Goal: Information Seeking & Learning: Learn about a topic

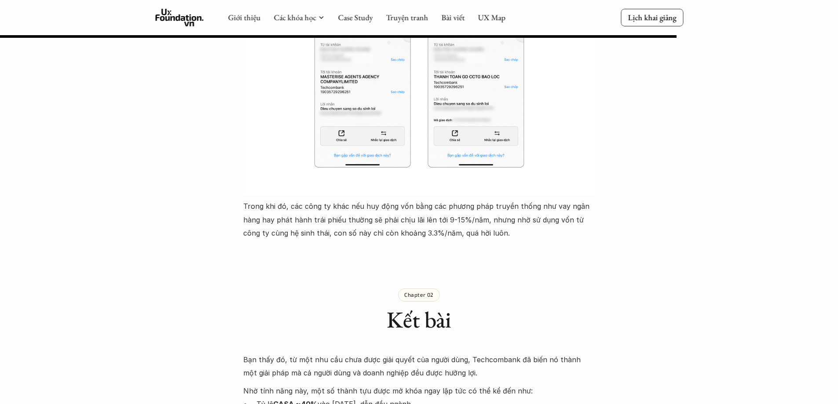
scroll to position [3517, 0]
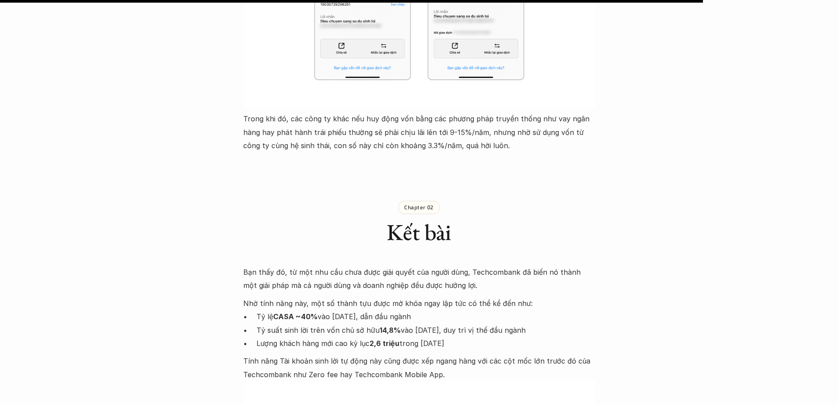
click at [412, 204] on p "Chapter 02" at bounding box center [418, 207] width 29 height 6
click at [408, 201] on div "Chapter 02" at bounding box center [419, 207] width 42 height 13
click at [403, 201] on div "Chapter 02" at bounding box center [419, 207] width 42 height 13
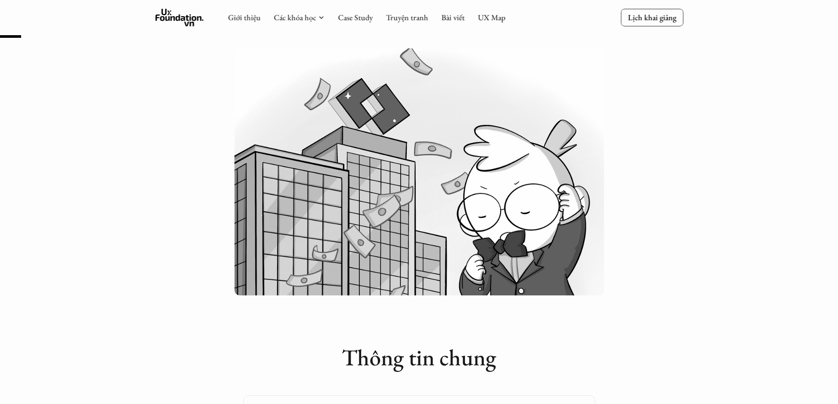
scroll to position [0, 0]
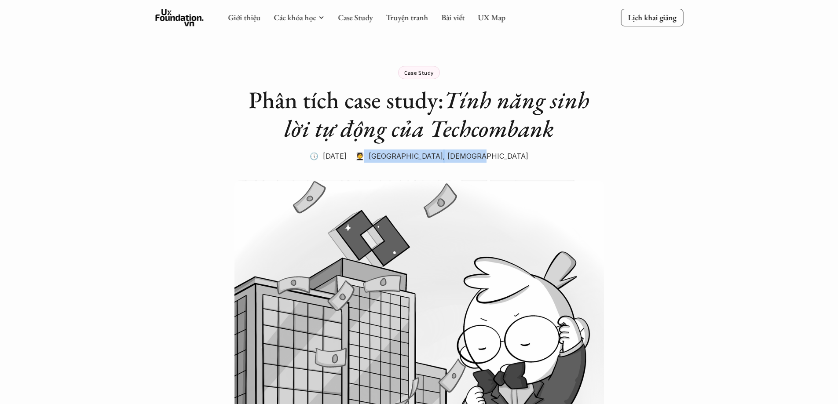
drag, startPoint x: 426, startPoint y: 154, endPoint x: 501, endPoint y: 154, distance: 75.2
click at [501, 154] on div "🧑‍🎓 [GEOGRAPHIC_DATA] , Ông giáo" at bounding box center [441, 155] width 173 height 13
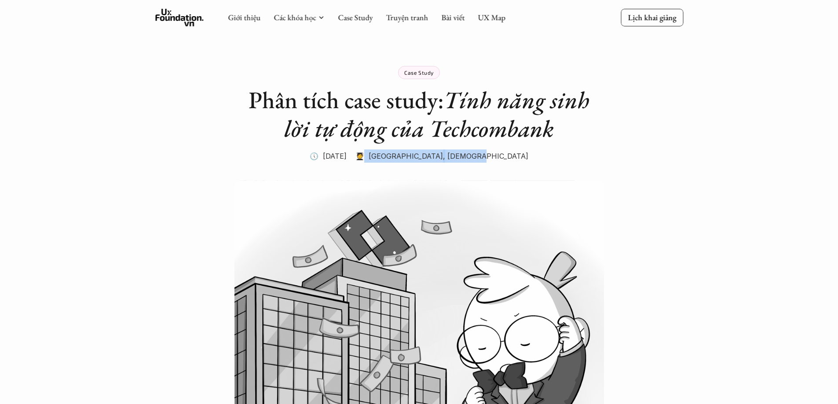
click at [487, 186] on img at bounding box center [418, 303] width 369 height 247
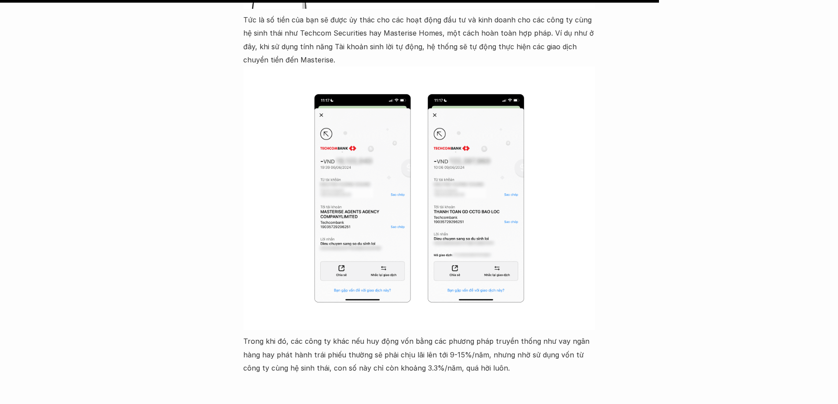
scroll to position [3470, 0]
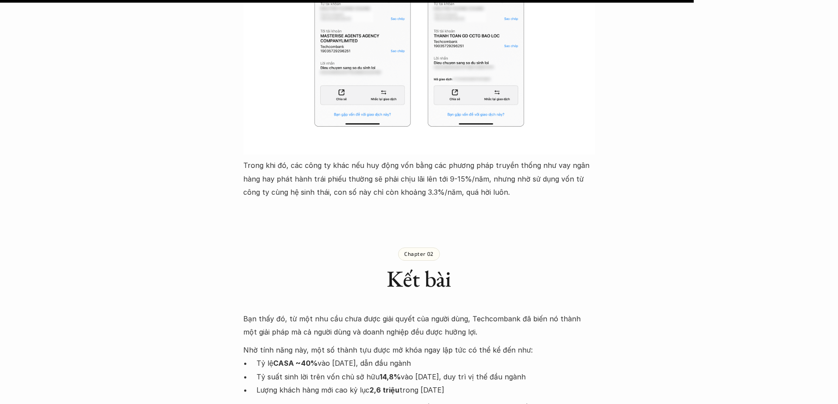
click at [411, 248] on div "Chapter 02" at bounding box center [419, 254] width 42 height 13
click at [414, 248] on div "Chapter 02 Kết bài" at bounding box center [419, 262] width 352 height 91
click at [413, 248] on div "Chapter 02" at bounding box center [419, 254] width 42 height 13
click at [412, 251] on p "Chapter 02" at bounding box center [418, 254] width 29 height 6
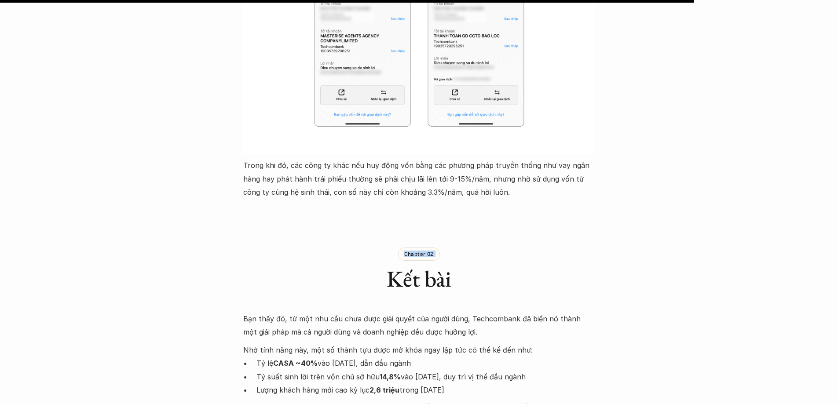
click at [412, 251] on p "Chapter 02" at bounding box center [418, 254] width 29 height 6
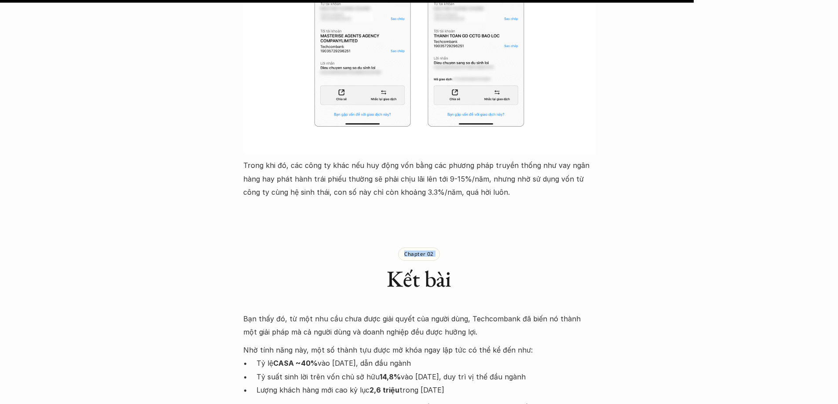
click at [410, 233] on div "Chapter 02 Kết bài" at bounding box center [419, 262] width 352 height 91
click at [410, 232] on div "Chapter 02 Kết bài" at bounding box center [419, 262] width 352 height 91
click at [418, 265] on h2 "Kết bài" at bounding box center [419, 278] width 352 height 27
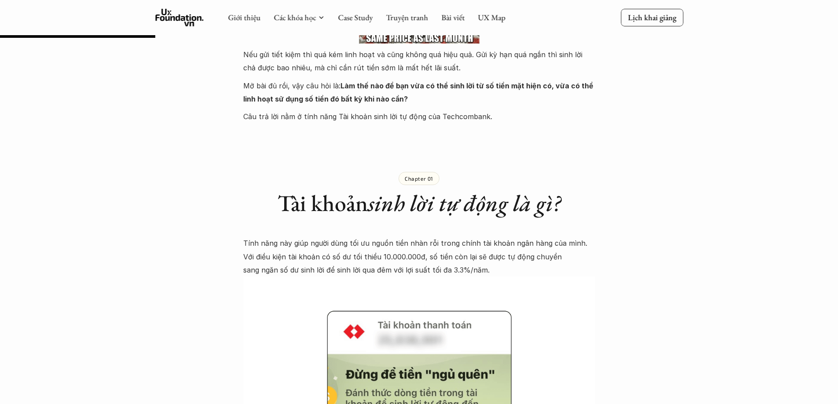
scroll to position [777, 0]
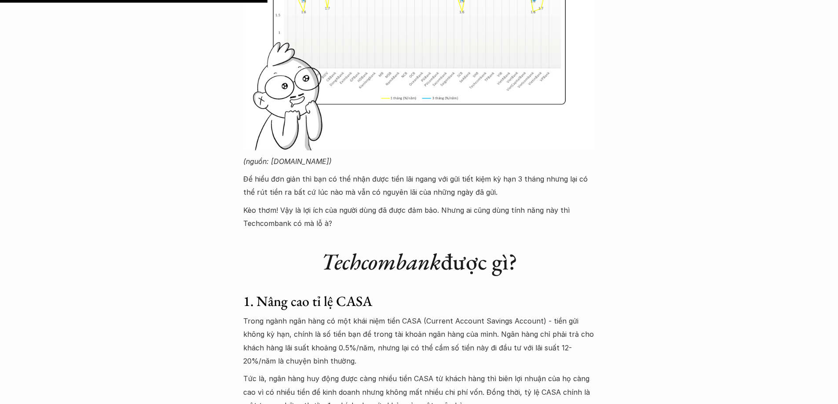
scroll to position [1612, 0]
